Goal: Information Seeking & Learning: Learn about a topic

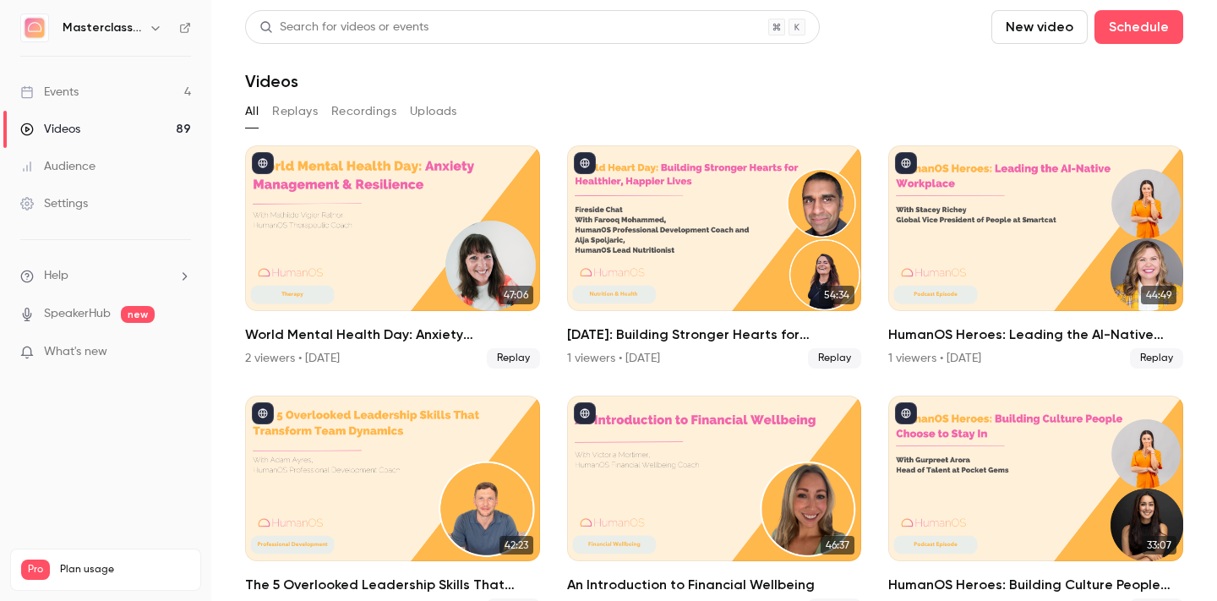
click at [76, 96] on div "Events" at bounding box center [49, 92] width 58 height 17
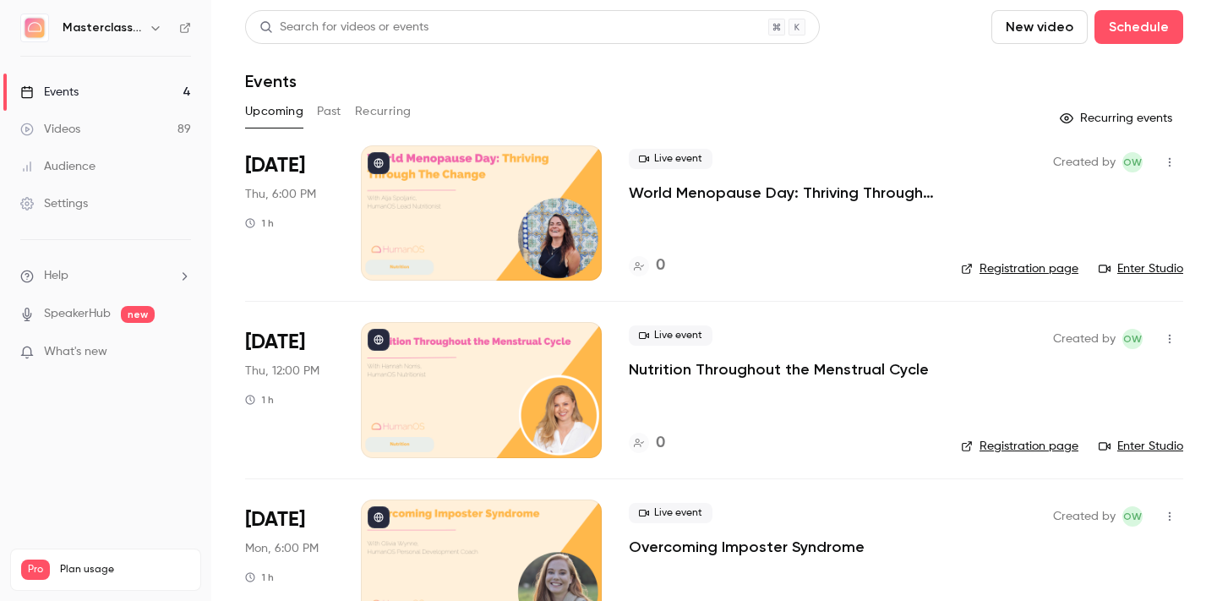
click at [773, 195] on p "World Menopause Day: Thriving Through The Change" at bounding box center [781, 193] width 305 height 20
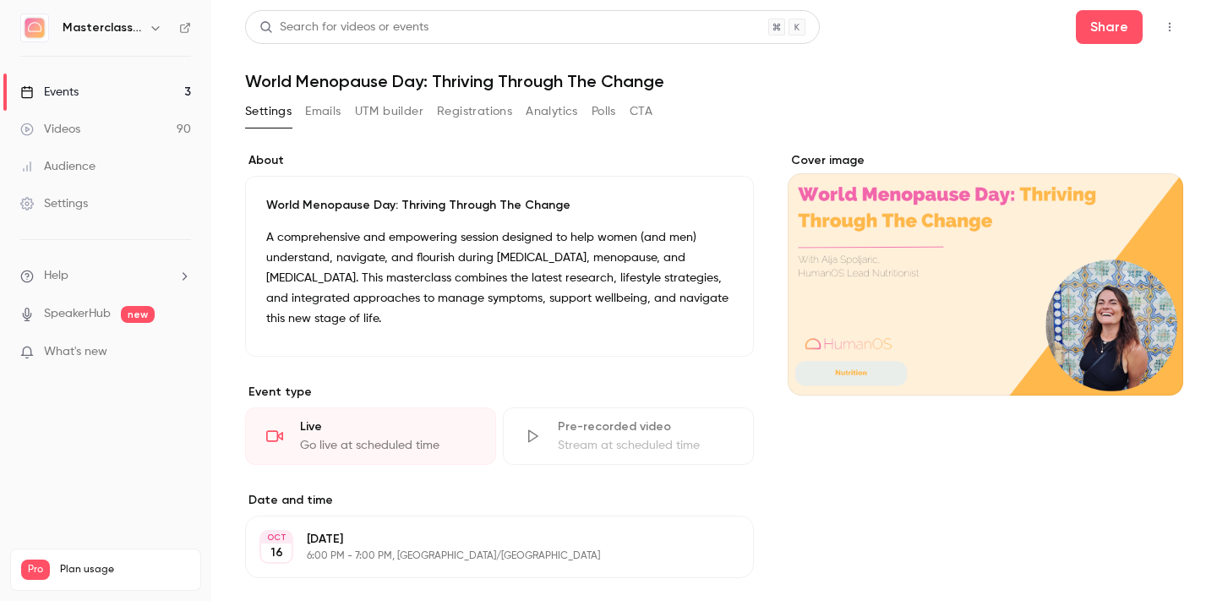
click at [101, 89] on link "Events 3" at bounding box center [105, 92] width 211 height 37
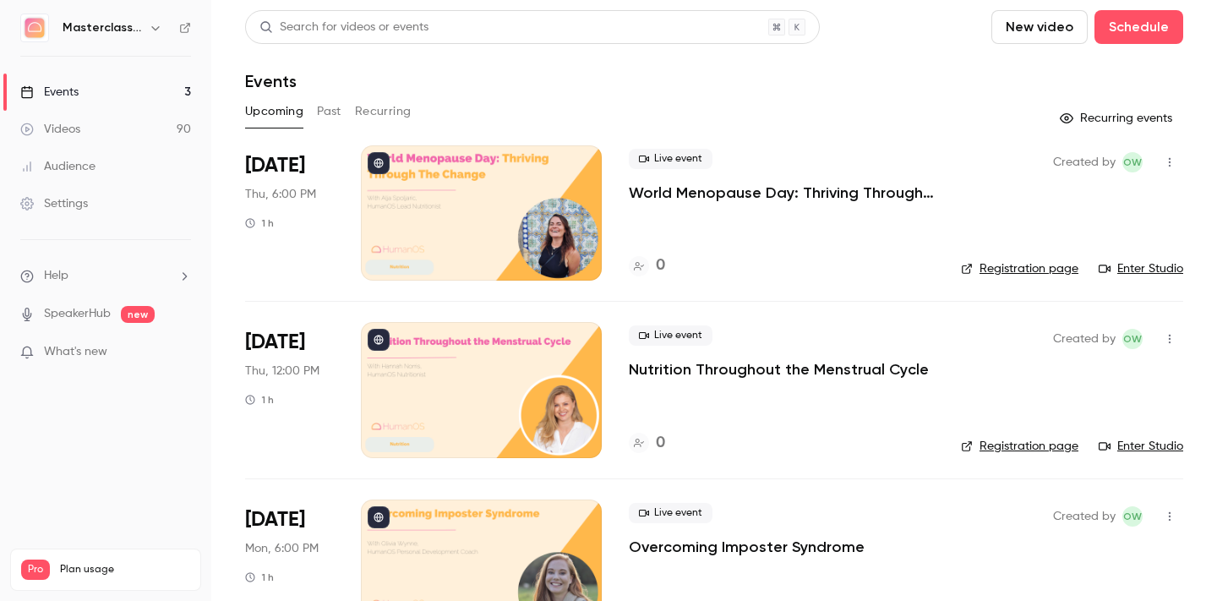
click at [68, 130] on div "Videos" at bounding box center [50, 129] width 60 height 17
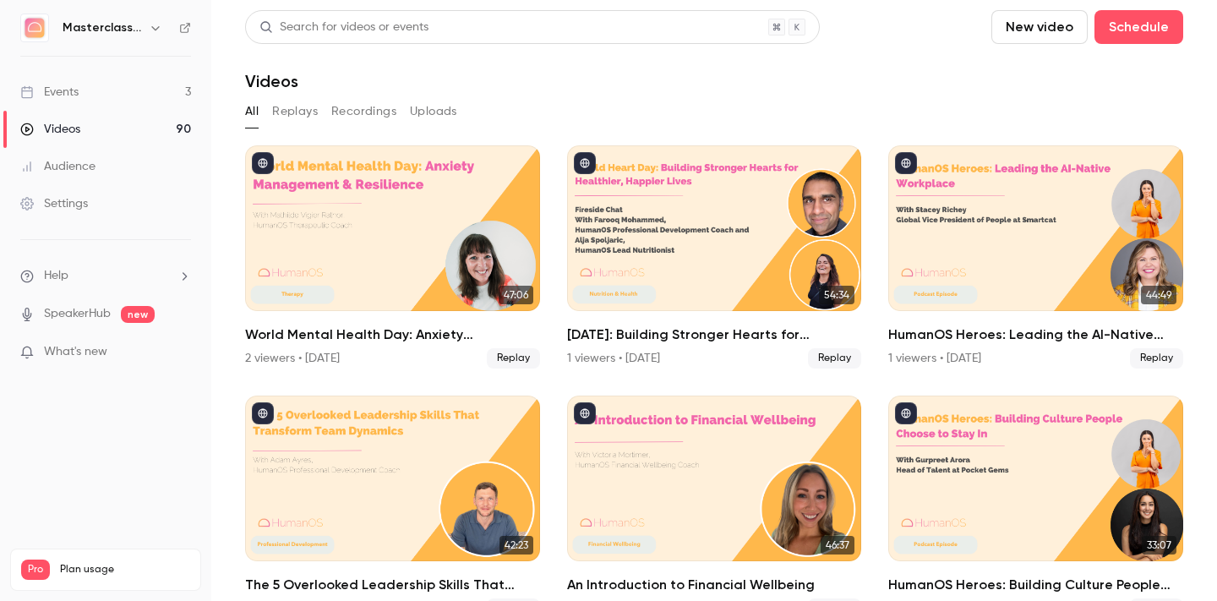
click at [106, 88] on link "Events 3" at bounding box center [105, 92] width 211 height 37
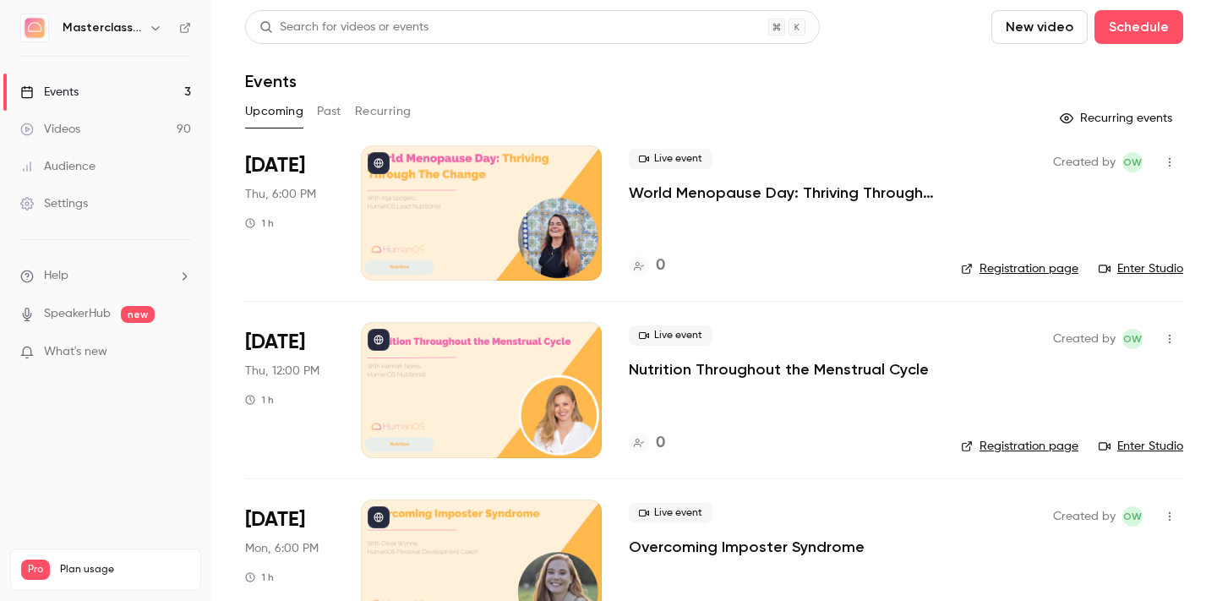
click at [277, 115] on button "Upcoming" at bounding box center [274, 111] width 58 height 27
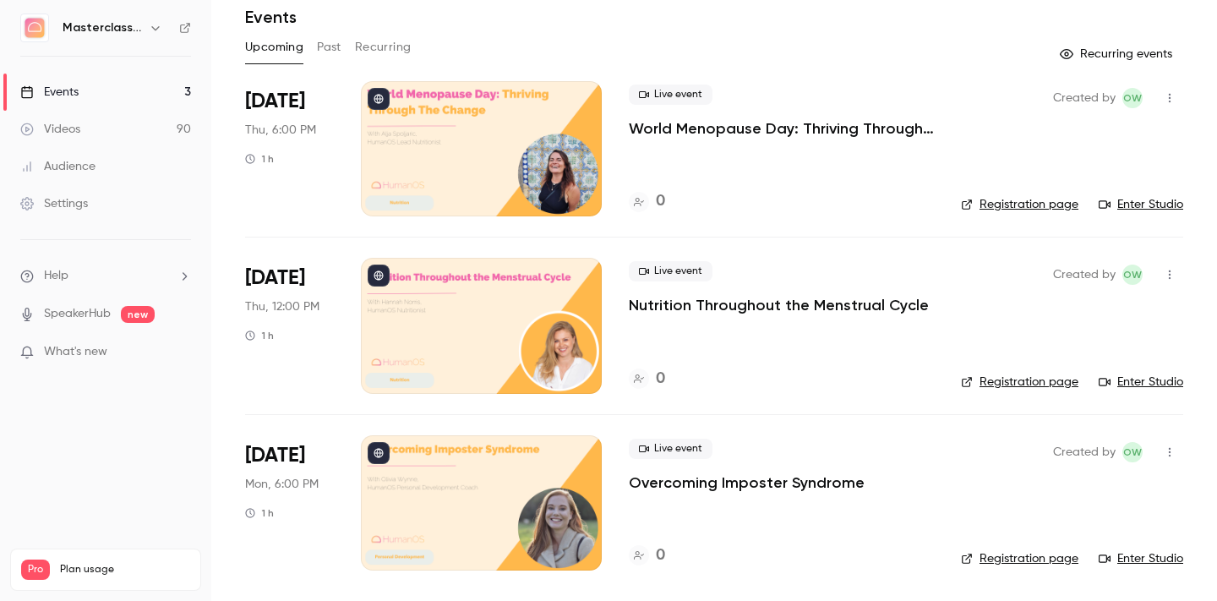
click at [331, 41] on button "Past" at bounding box center [329, 47] width 25 height 27
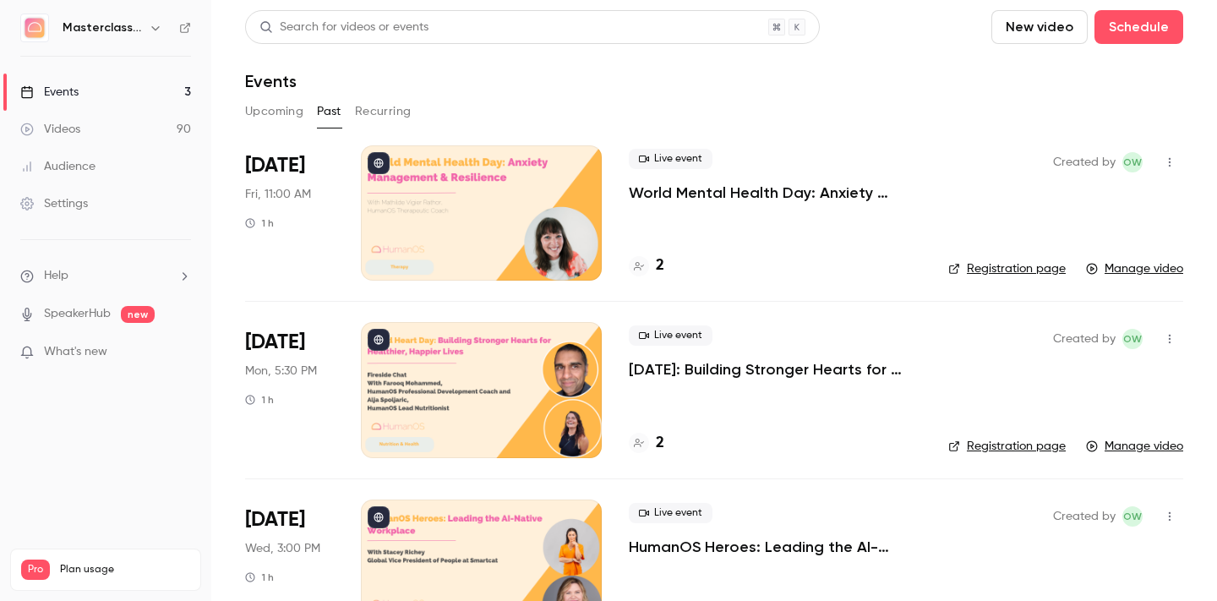
click at [281, 112] on button "Upcoming" at bounding box center [274, 111] width 58 height 27
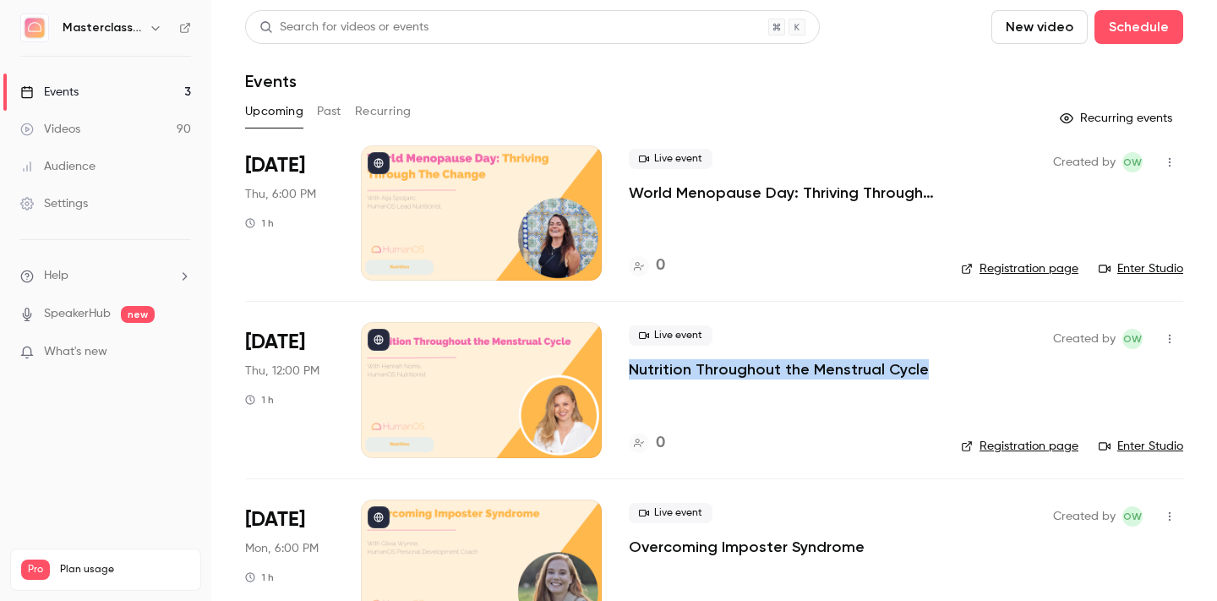
drag, startPoint x: 936, startPoint y: 372, endPoint x: 630, endPoint y: 376, distance: 306.0
click at [630, 376] on li "[DATE] Thu, 12:00 PM 1 h Live event Nutrition Throughout the [MEDICAL_DATA] 0 C…" at bounding box center [714, 389] width 938 height 177
copy p "Nutrition Throughout the Menstrual Cycle"
click at [0, 0] on div "Masterclass Channel Events 3 Videos 90 Audience Settings Help SpeakerHub new Wh…" at bounding box center [608, 300] width 1217 height 601
